Goal: Check status: Check status

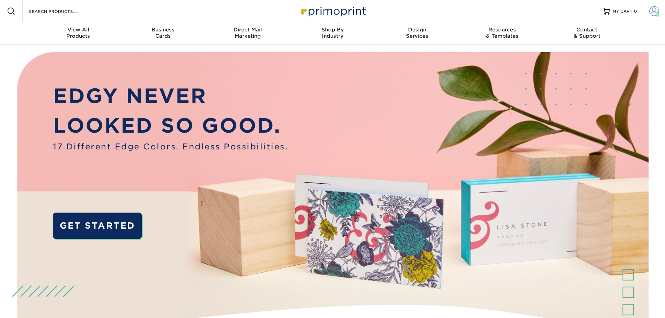
click at [653, 9] on span at bounding box center [654, 11] width 10 height 10
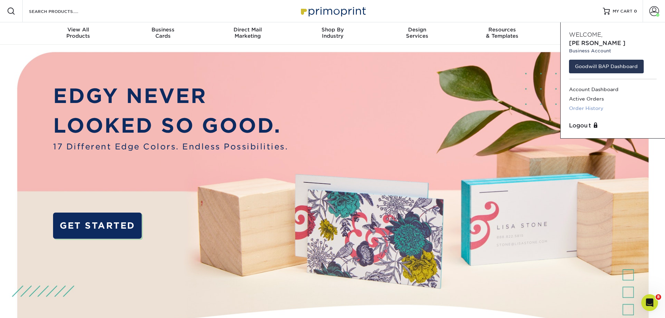
click at [582, 104] on link "Order History" at bounding box center [613, 108] width 88 height 9
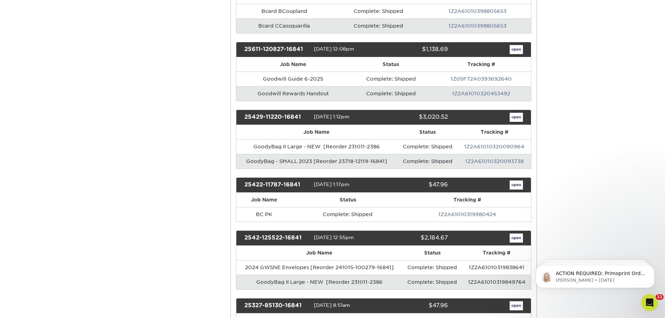
scroll to position [419, 0]
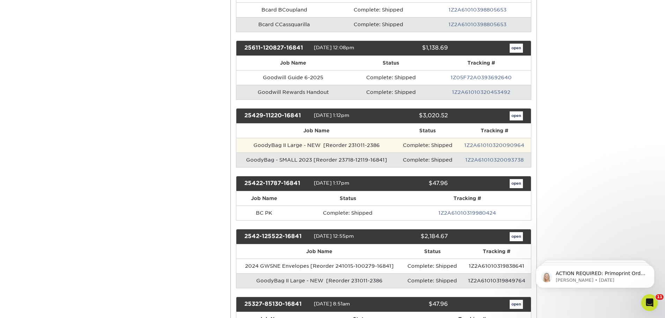
click at [349, 146] on td "GoodyBag II Large - NEW [Reorder 231011-2386" at bounding box center [316, 145] width 161 height 15
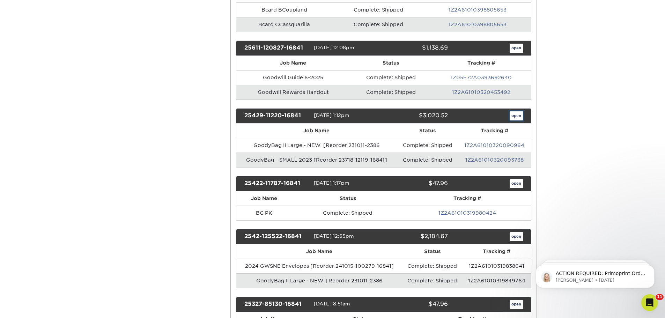
click at [518, 114] on link "open" at bounding box center [516, 115] width 13 height 9
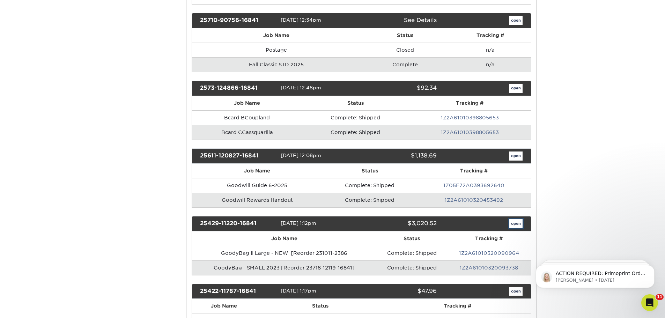
scroll to position [0, 0]
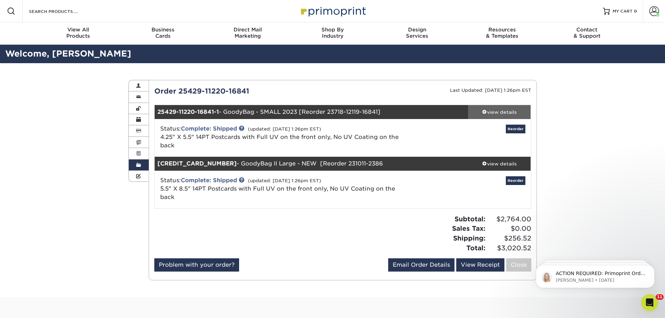
click at [489, 111] on div "view details" at bounding box center [499, 112] width 63 height 7
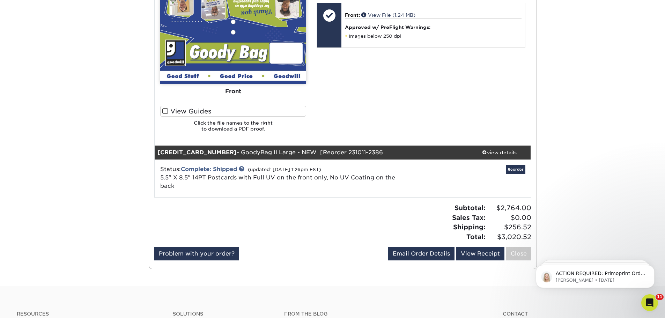
scroll to position [349, 0]
click at [498, 151] on div "view details" at bounding box center [499, 152] width 63 height 7
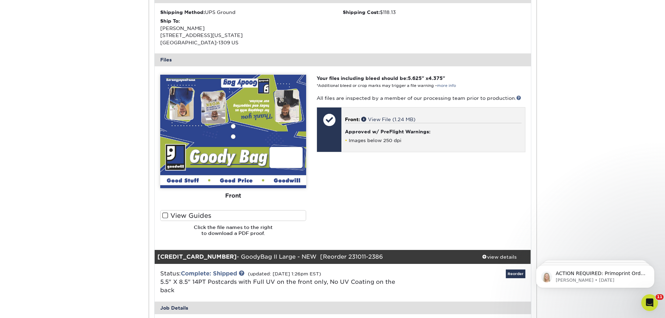
scroll to position [279, 0]
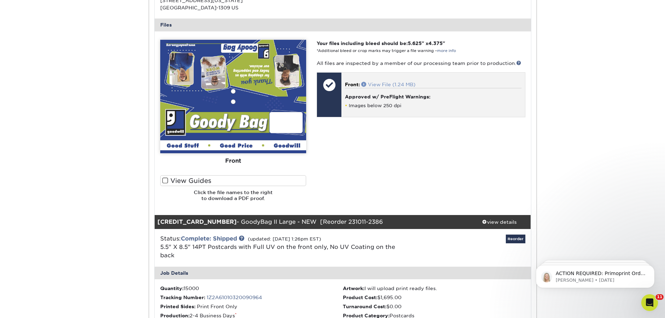
click at [387, 84] on link "View File (1.24 MB)" at bounding box center [388, 85] width 54 height 6
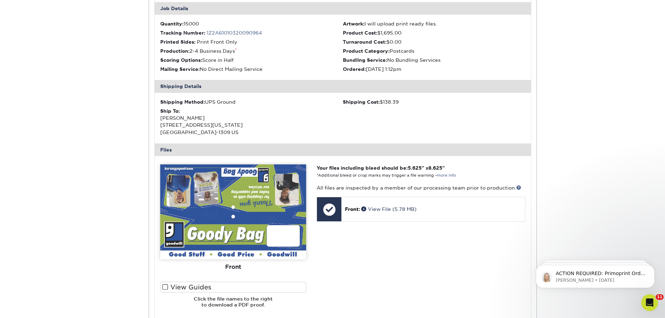
scroll to position [559, 0]
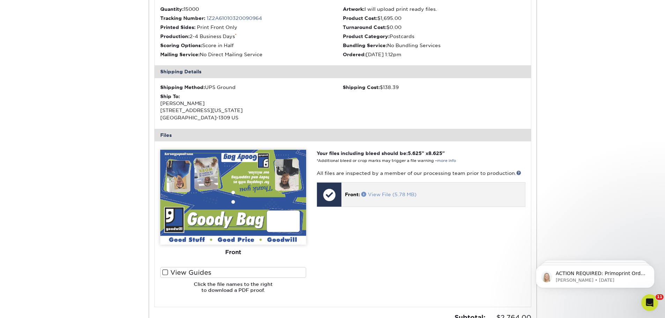
click at [390, 194] on link "View File (5.78 MB)" at bounding box center [388, 195] width 55 height 6
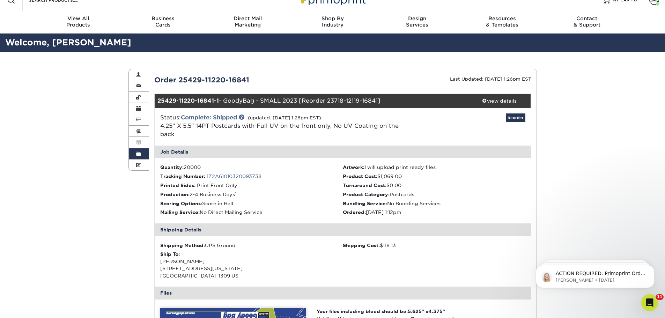
scroll to position [0, 0]
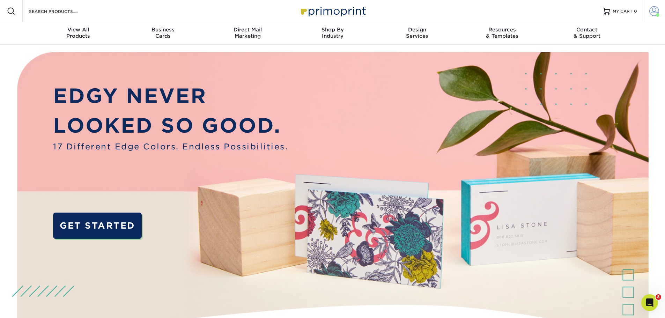
click at [648, 10] on link "Account" at bounding box center [654, 11] width 22 height 22
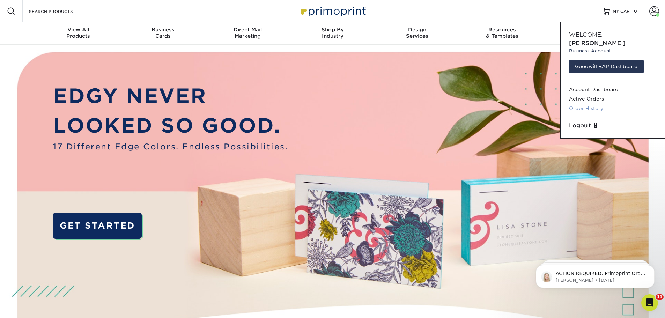
click at [573, 104] on link "Order History" at bounding box center [613, 108] width 88 height 9
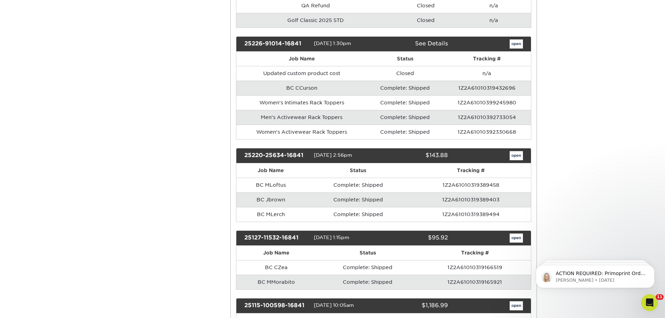
scroll to position [942, 0]
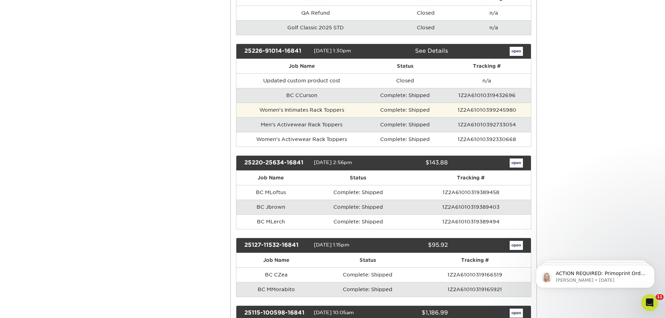
click at [291, 111] on td "Women's Intimates Rack Toppers" at bounding box center [301, 110] width 131 height 15
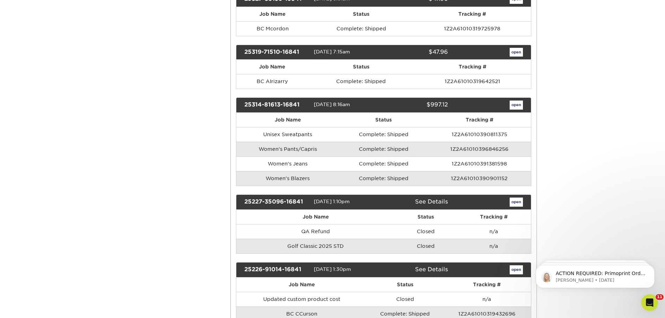
scroll to position [698, 0]
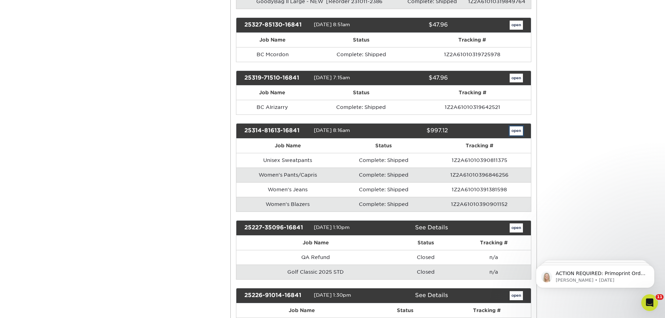
click at [516, 130] on link "open" at bounding box center [516, 130] width 13 height 9
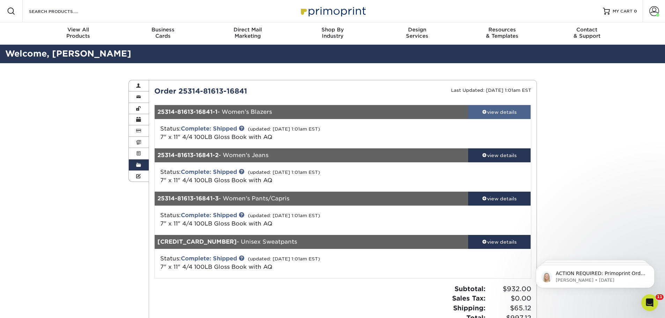
click at [497, 110] on div "view details" at bounding box center [499, 112] width 63 height 7
